Goal: Information Seeking & Learning: Find specific fact

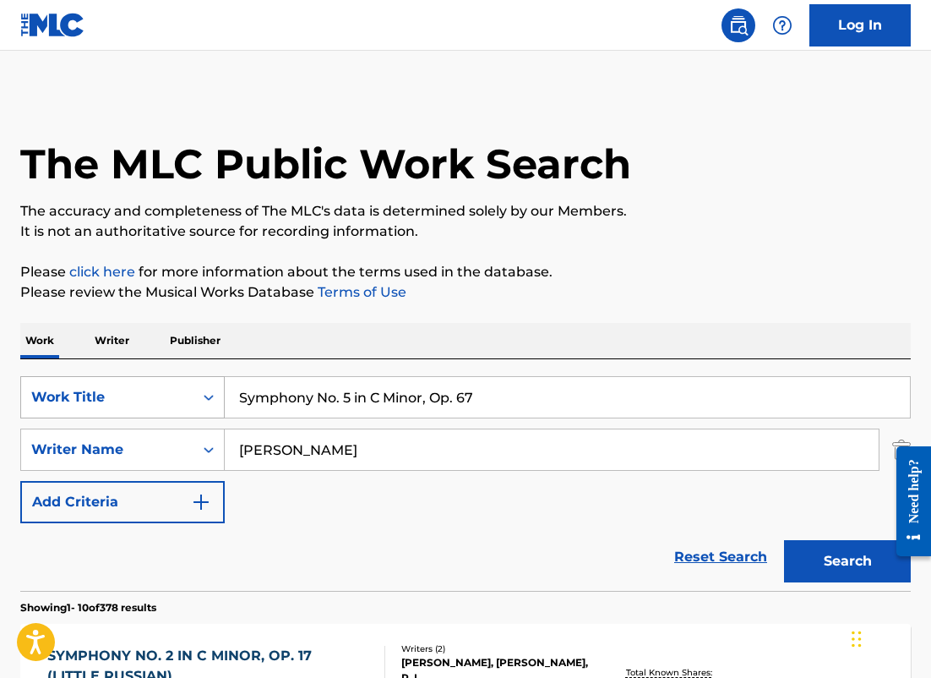
drag, startPoint x: 485, startPoint y: 410, endPoint x: 164, endPoint y: 384, distance: 322.3
click at [162, 385] on div "SearchWithCriteriafd8fa4b9-59db-4a12-acfe-880386eeec91 Work Title Symphony No. …" at bounding box center [465, 397] width 891 height 42
paste input "erenade No. 13 in G Major, K. 525"
type input "Serenade No. 13 in G Major, K. 525"
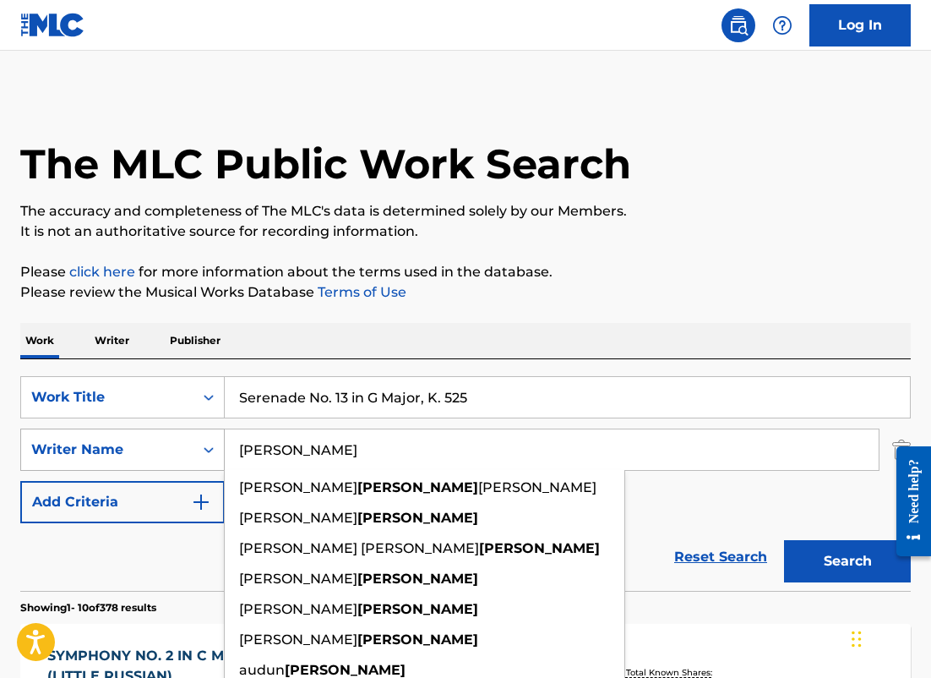
drag, startPoint x: 207, startPoint y: 445, endPoint x: 146, endPoint y: 430, distance: 62.5
click at [146, 437] on div "SearchWithCriteria6ba65c8f-9269-4212-9c4f-fff4bb206926 Writer Name [PERSON_NAME…" at bounding box center [465, 450] width 891 height 42
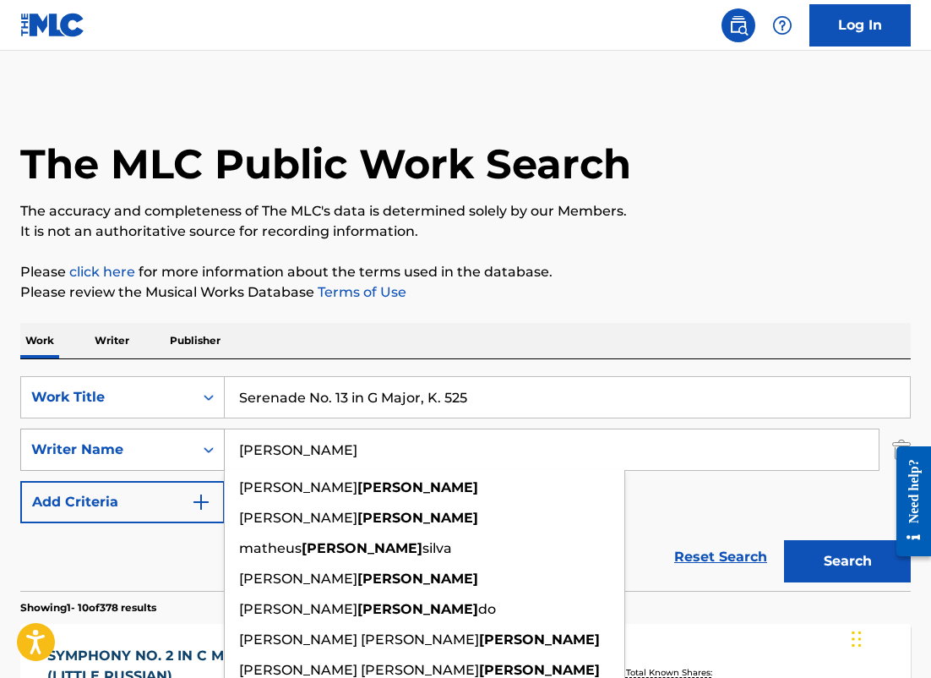
click at [784, 540] on button "Search" at bounding box center [847, 561] width 127 height 42
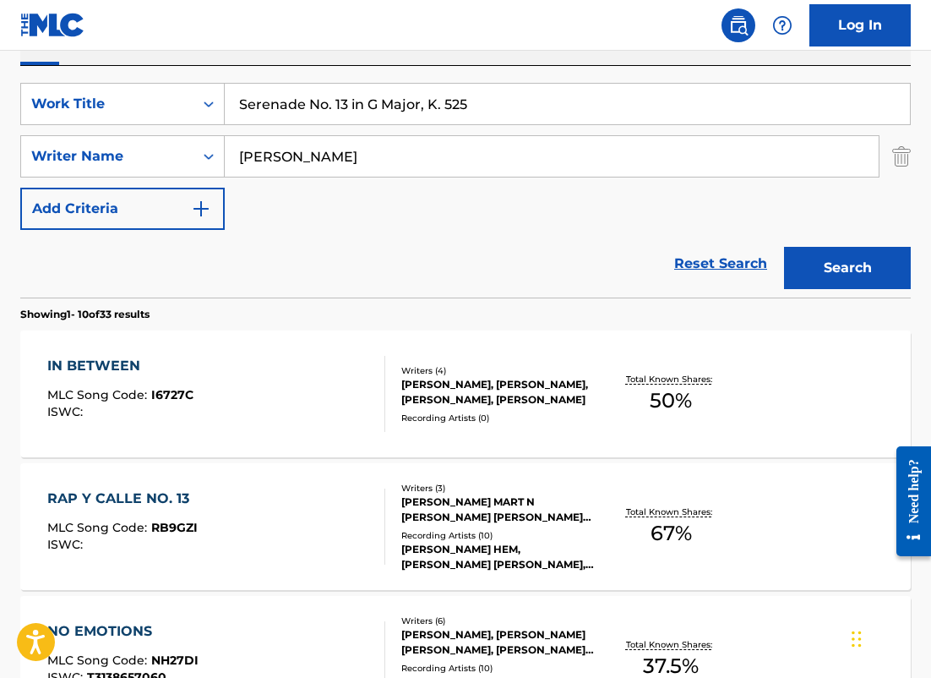
scroll to position [305, 0]
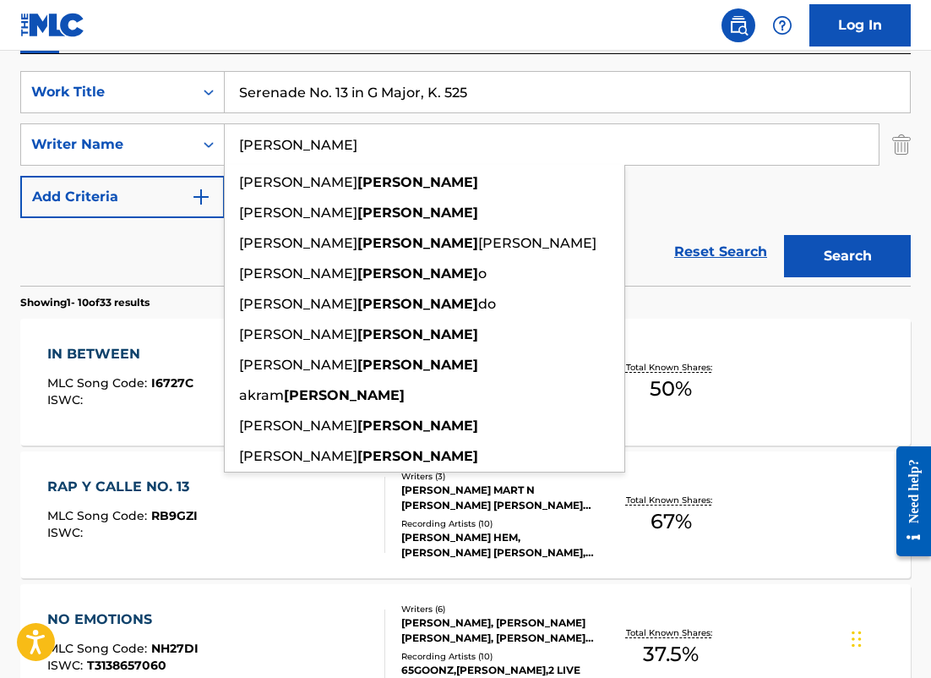
drag, startPoint x: 269, startPoint y: 130, endPoint x: 466, endPoint y: 145, distance: 197.5
click at [466, 145] on input "[PERSON_NAME]" at bounding box center [552, 144] width 654 height 41
paste input "[PERSON_NAME]"
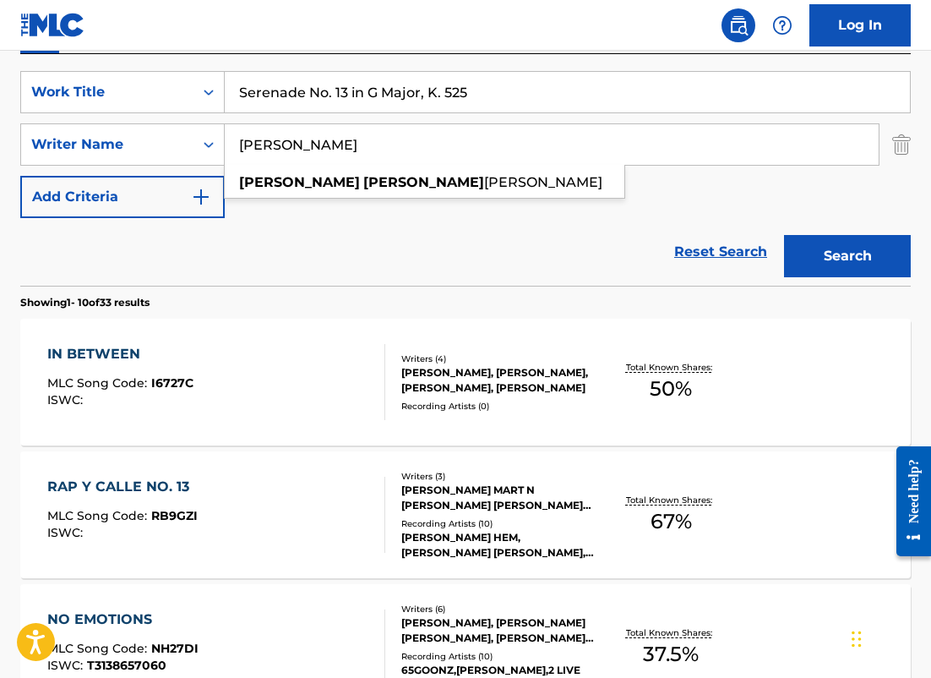
click at [784, 235] on button "Search" at bounding box center [847, 256] width 127 height 42
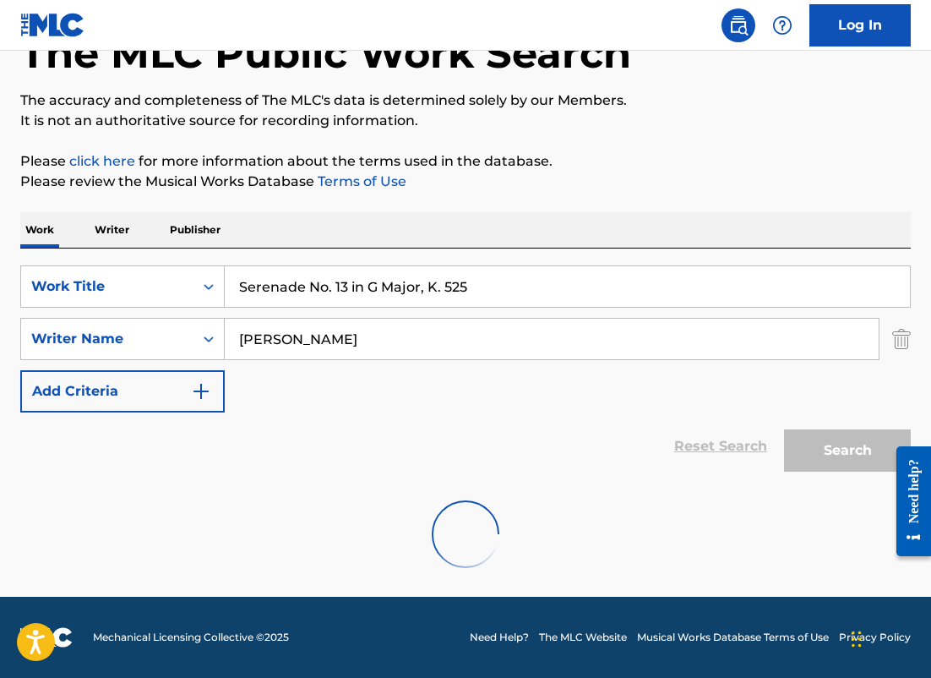
scroll to position [56, 0]
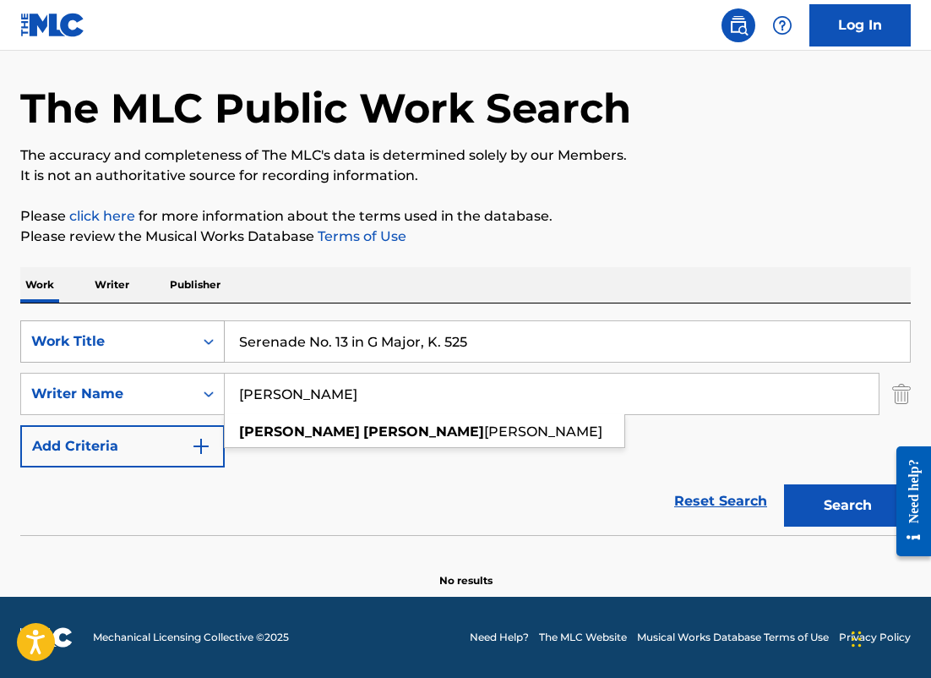
drag, startPoint x: 360, startPoint y: 386, endPoint x: 186, endPoint y: 358, distance: 176.5
click at [186, 365] on div "SearchWithCriteriafd8fa4b9-59db-4a12-acfe-880386eeec91 Work Title Serenade No. …" at bounding box center [465, 393] width 891 height 147
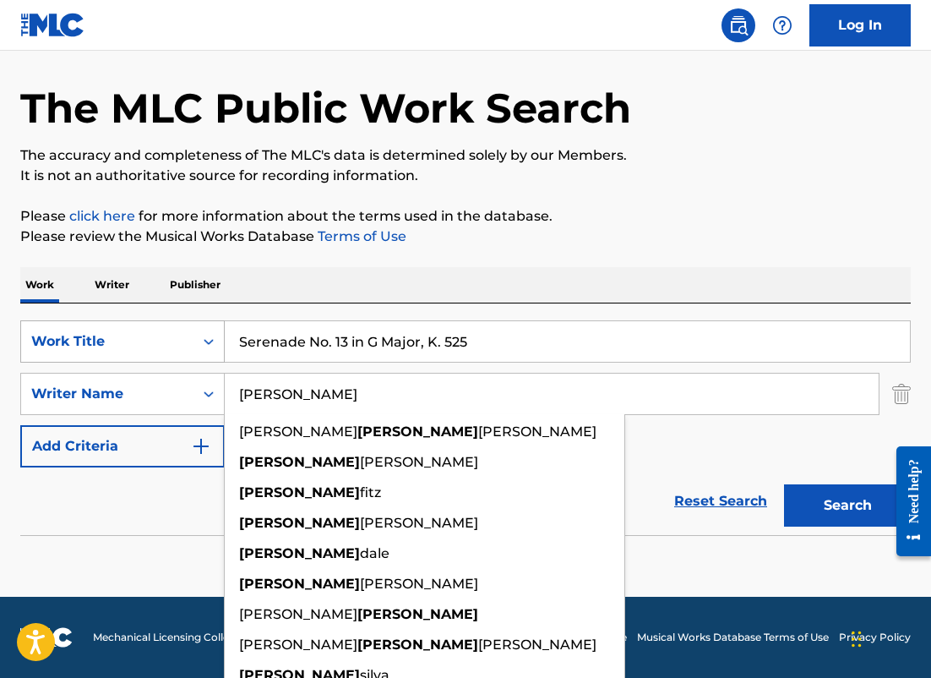
type input "[PERSON_NAME]"
click at [784, 484] on button "Search" at bounding box center [847, 505] width 127 height 42
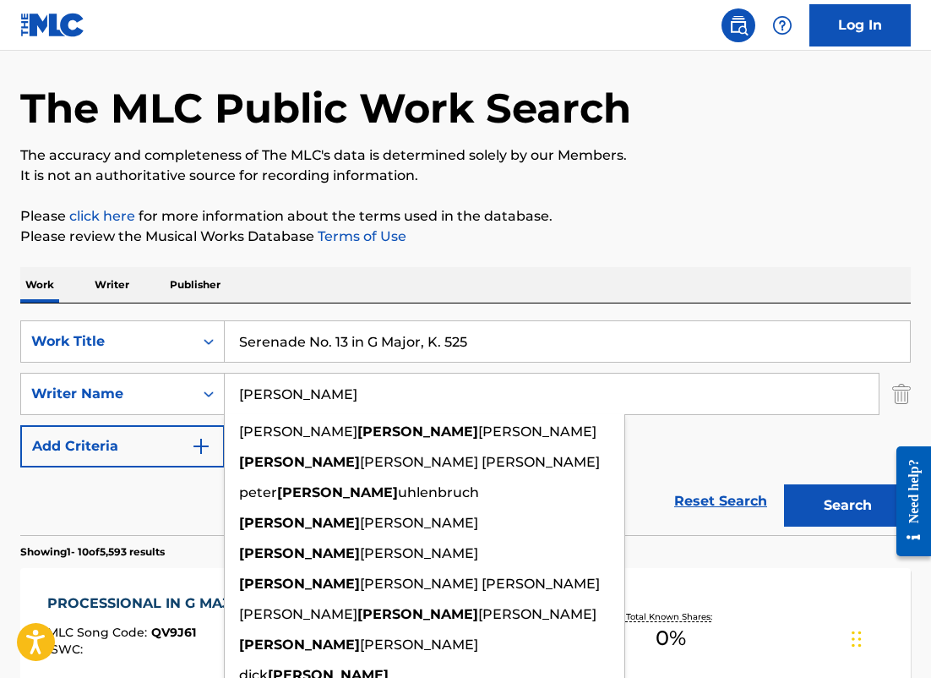
click at [623, 245] on p "Please review the Musical Works Database Terms of Use" at bounding box center [465, 237] width 891 height 20
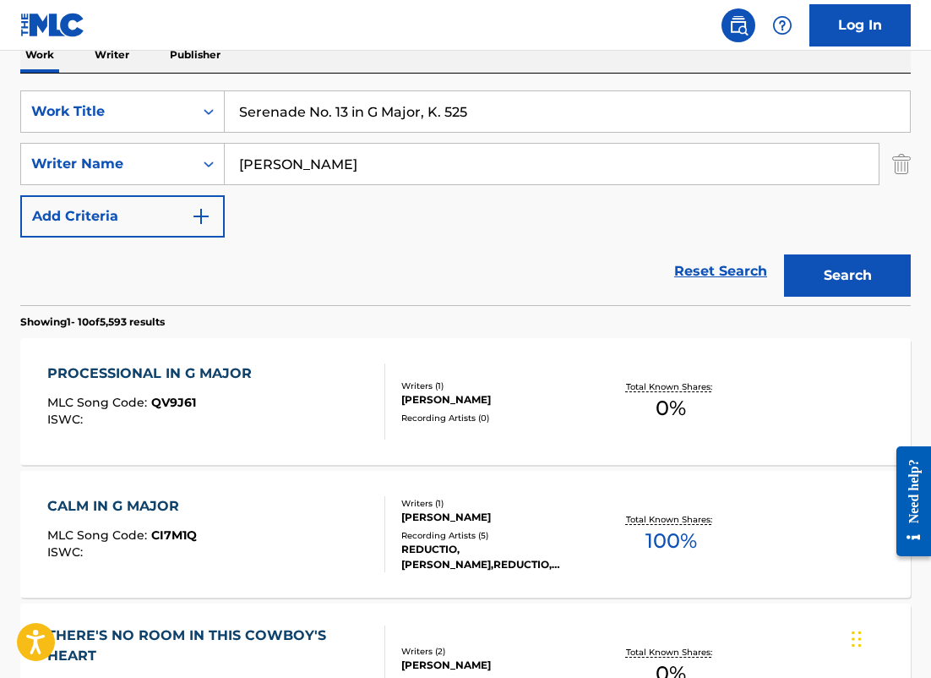
scroll to position [294, 0]
